Goal: Information Seeking & Learning: Check status

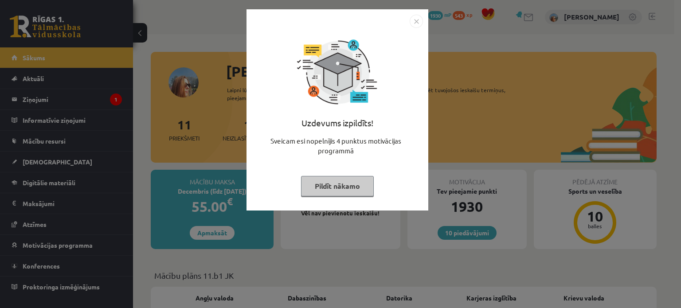
click at [323, 184] on button "Pildīt nākamo" at bounding box center [337, 186] width 73 height 20
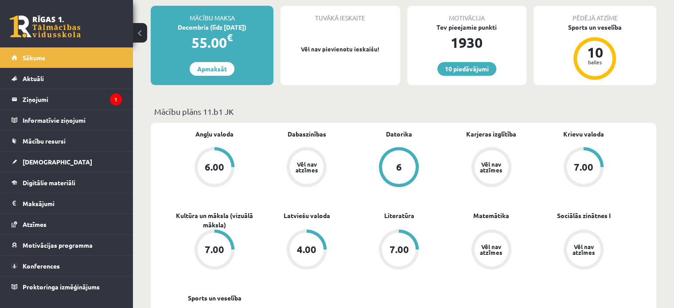
scroll to position [133, 0]
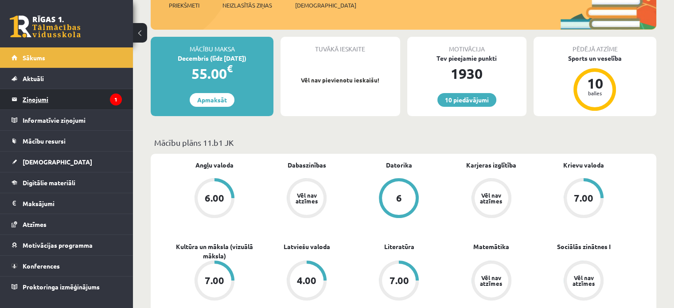
click at [61, 106] on legend "Ziņojumi 1" at bounding box center [72, 99] width 99 height 20
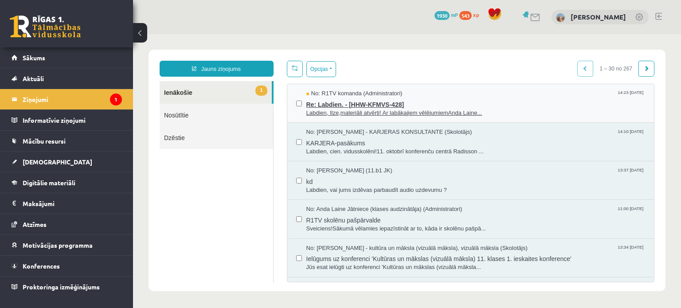
click at [367, 110] on span "Labdien, Ilze,materiāli atvērti! Ar labākajiem vēlējumiemAnda Laine..." at bounding box center [475, 113] width 339 height 8
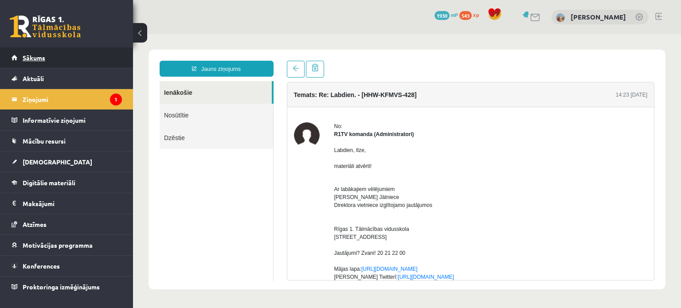
click at [77, 58] on link "Sākums" at bounding box center [67, 57] width 110 height 20
